Goal: Information Seeking & Learning: Learn about a topic

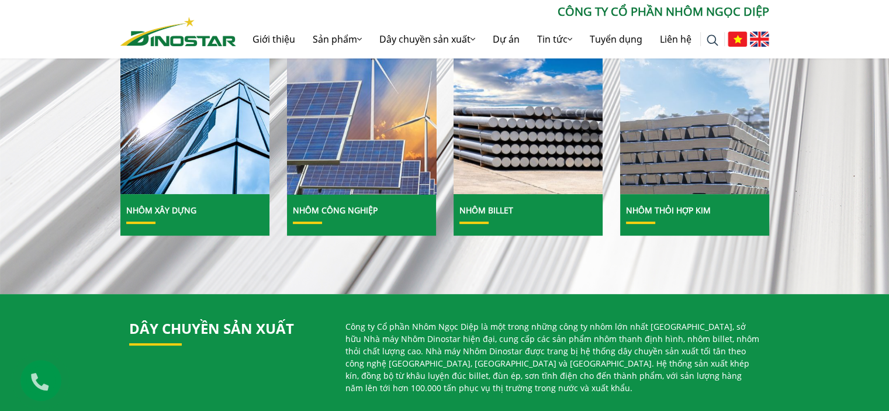
drag, startPoint x: 0, startPoint y: 0, endPoint x: 396, endPoint y: 140, distance: 419.5
click at [396, 140] on img at bounding box center [362, 103] width 160 height 195
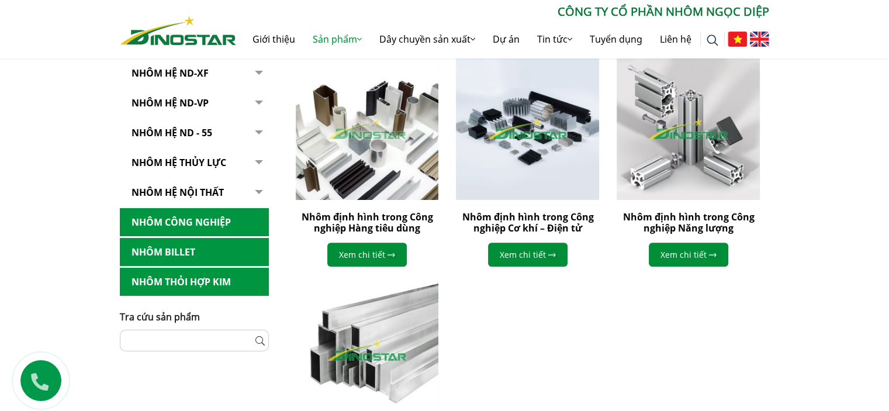
scroll to position [351, 0]
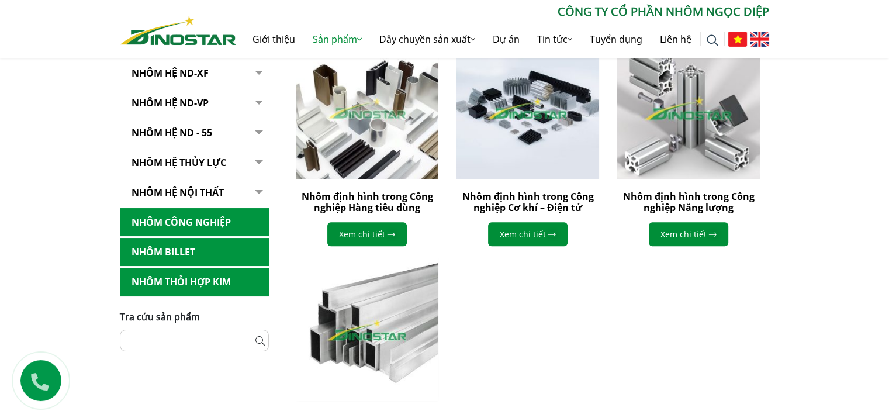
click at [715, 154] on img at bounding box center [687, 107] width 157 height 157
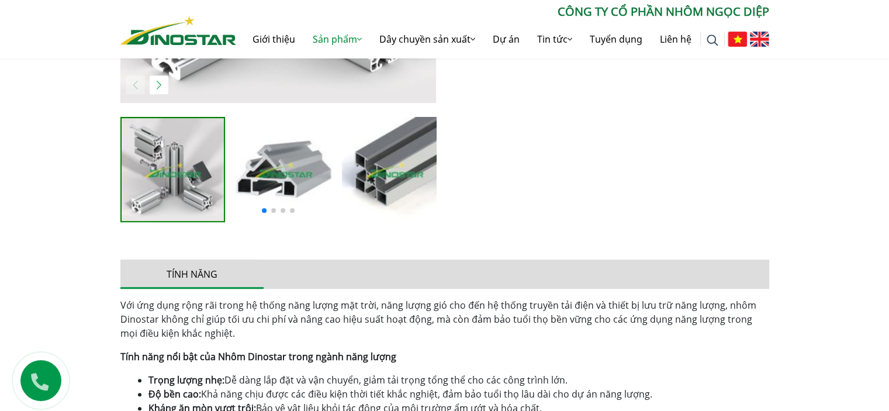
scroll to position [526, 0]
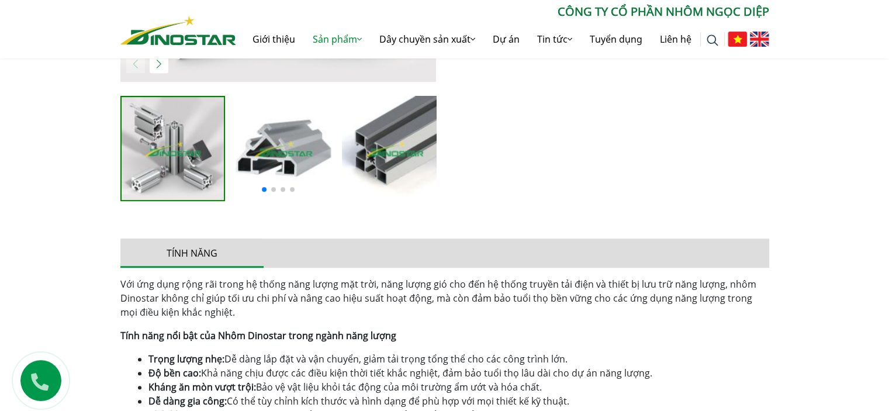
click at [270, 189] on div at bounding box center [278, 188] width 316 height 14
click at [272, 189] on span at bounding box center [273, 189] width 5 height 5
click at [370, 154] on img "3 / 6" at bounding box center [394, 148] width 105 height 105
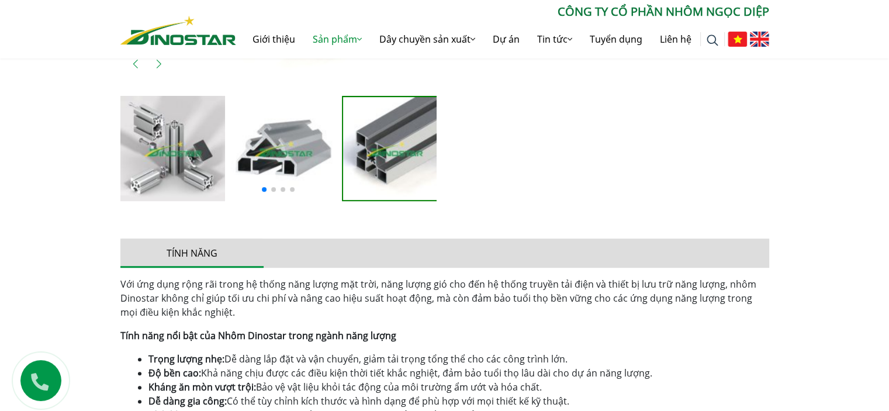
click at [318, 154] on img "2 / 6" at bounding box center [283, 148] width 105 height 105
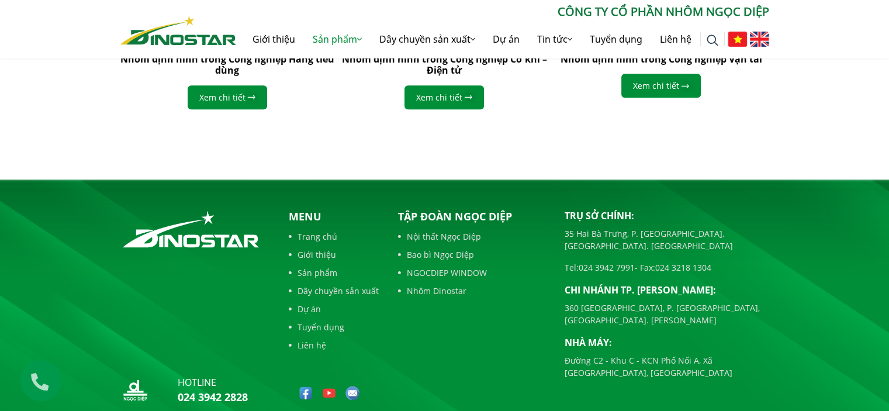
scroll to position [1519, 0]
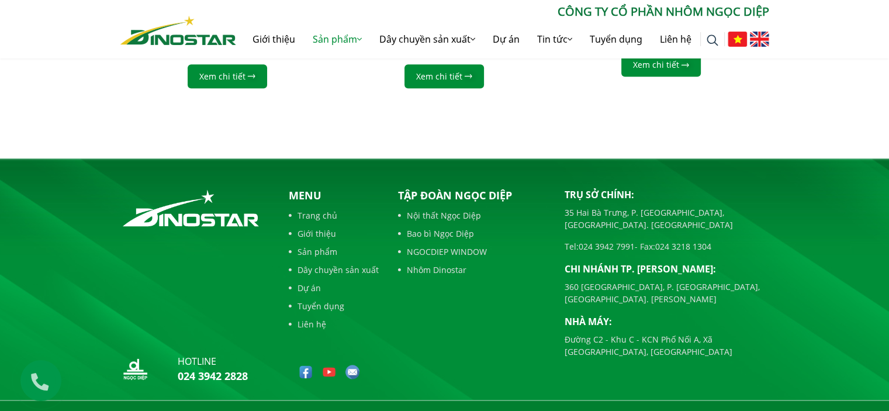
click at [454, 231] on link "Bao bì Ngọc Diệp" at bounding box center [472, 233] width 149 height 12
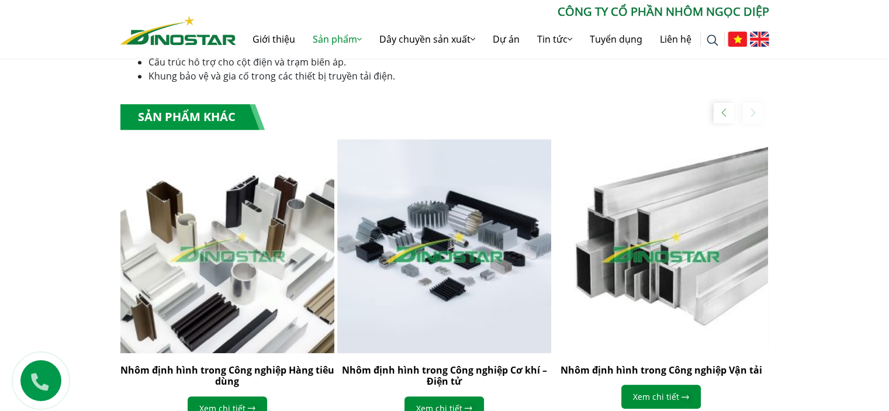
scroll to position [1344, 0]
